Goal: Book appointment/travel/reservation

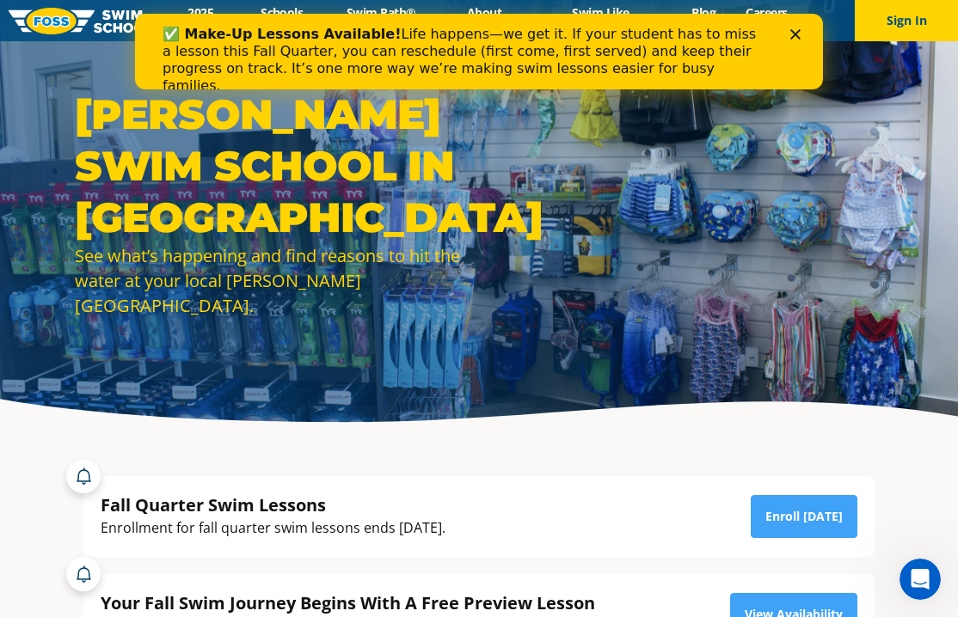
click at [791, 38] on polygon "Close" at bounding box center [795, 34] width 10 height 10
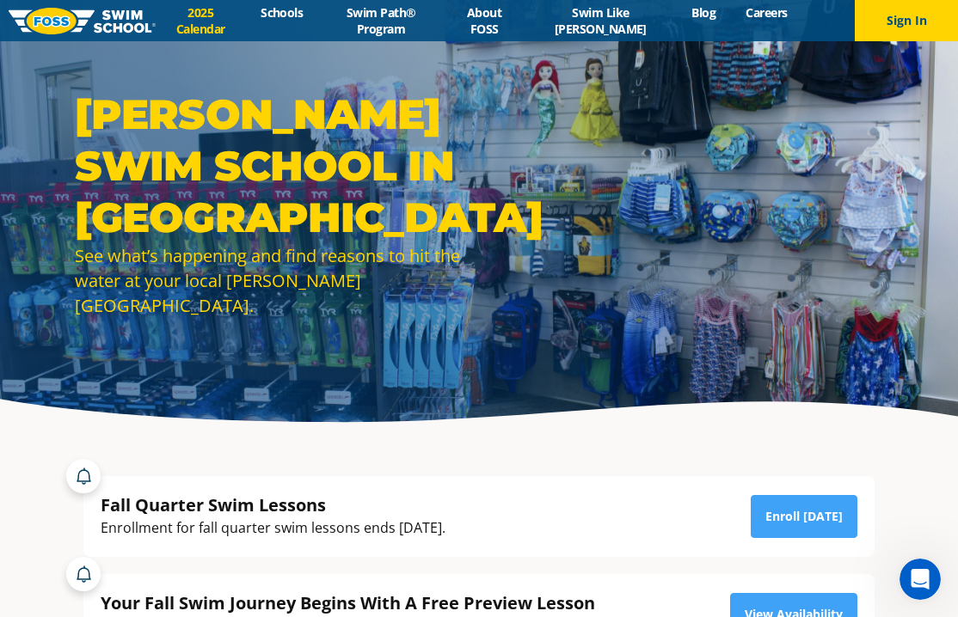
click at [196, 27] on link "2025 Calendar" at bounding box center [201, 20] width 90 height 33
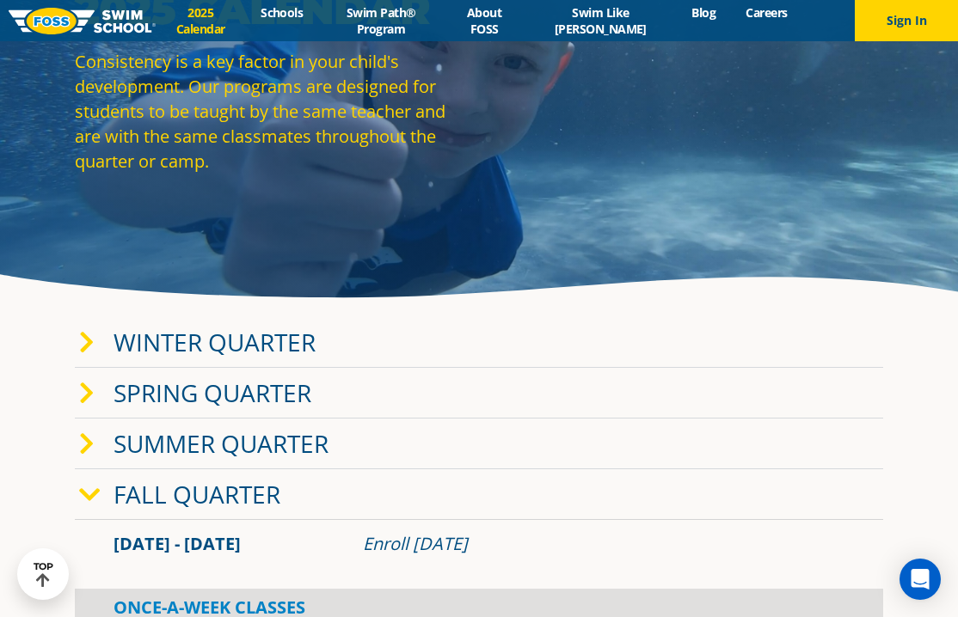
scroll to position [119, 0]
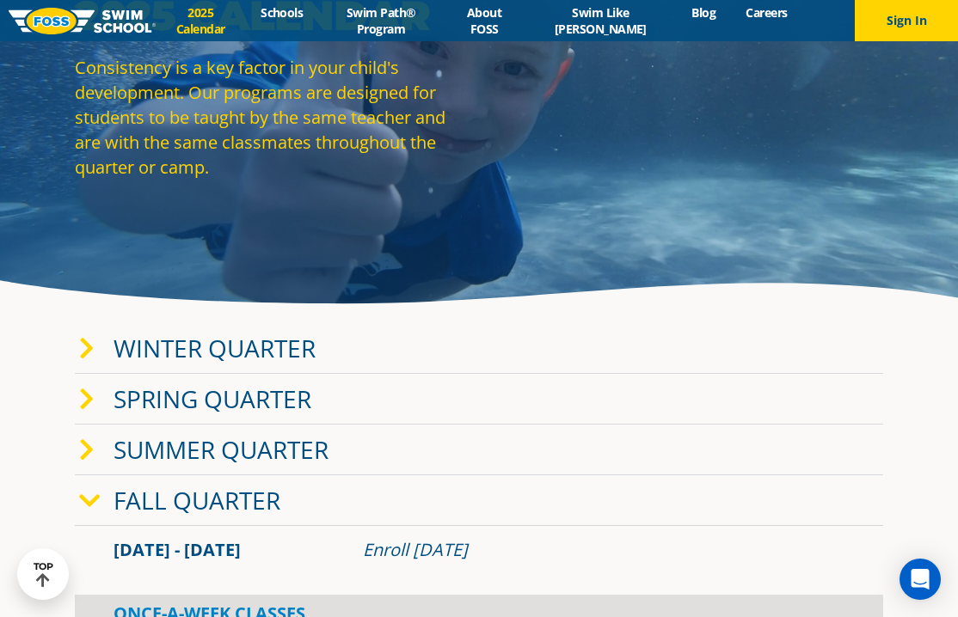
click at [154, 353] on link "Winter Quarter" at bounding box center [214, 348] width 202 height 33
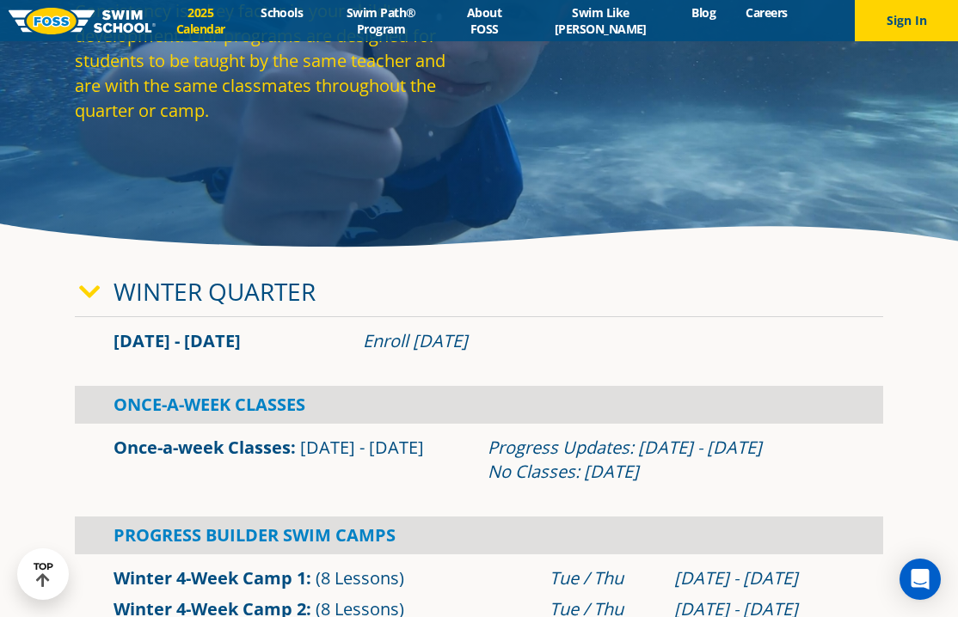
scroll to position [169, 0]
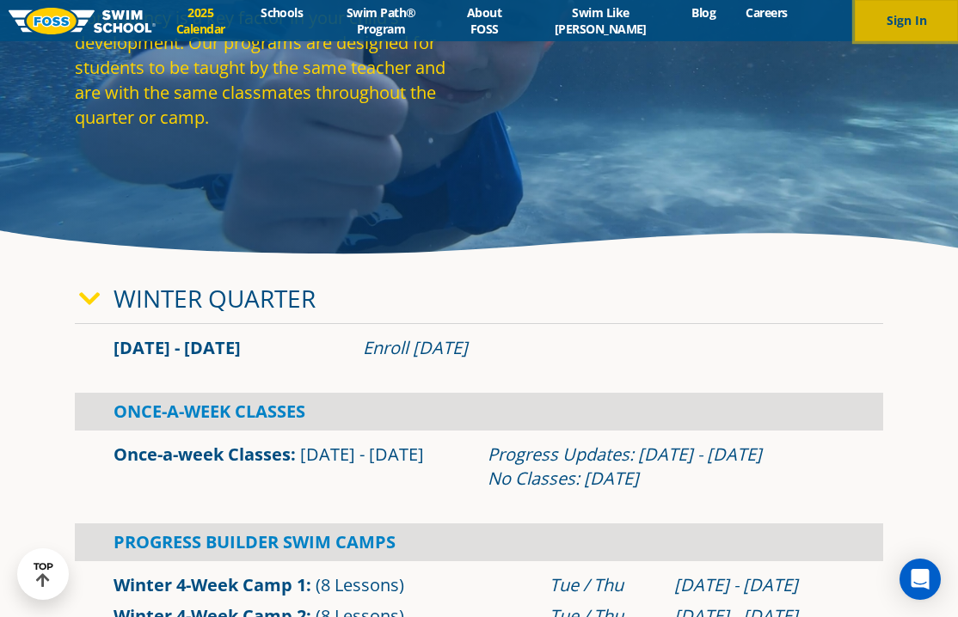
click at [874, 20] on button "Sign In" at bounding box center [906, 20] width 103 height 41
